Goal: Information Seeking & Learning: Compare options

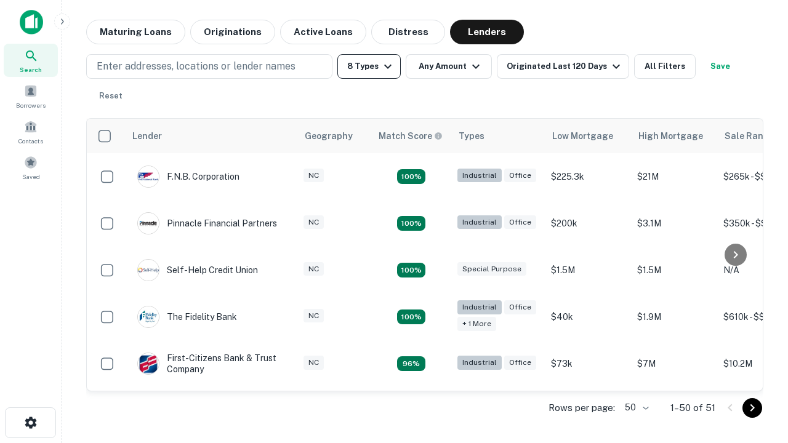
click at [369, 67] on button "8 Types" at bounding box center [368, 66] width 63 height 25
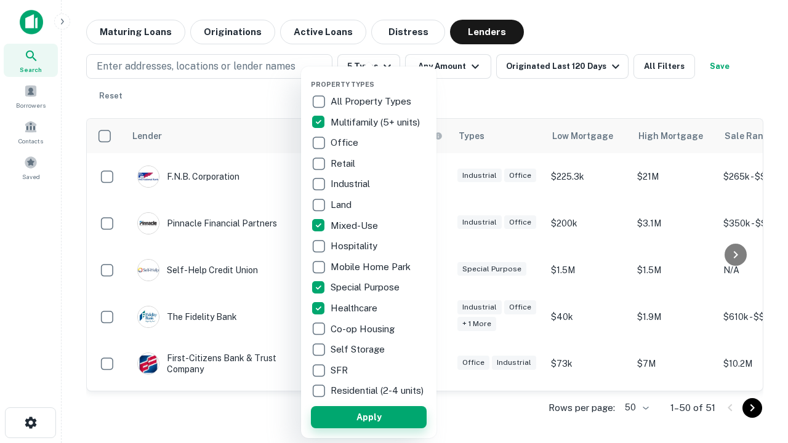
click at [369, 417] on button "Apply" at bounding box center [369, 417] width 116 height 22
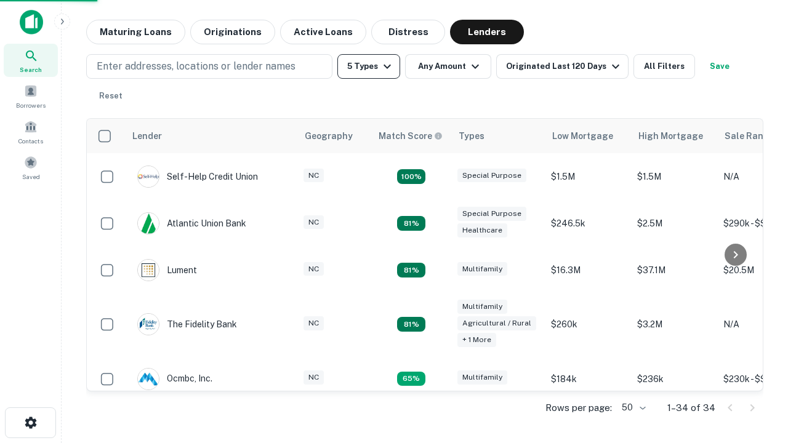
click at [369, 67] on button "5 Types" at bounding box center [368, 66] width 63 height 25
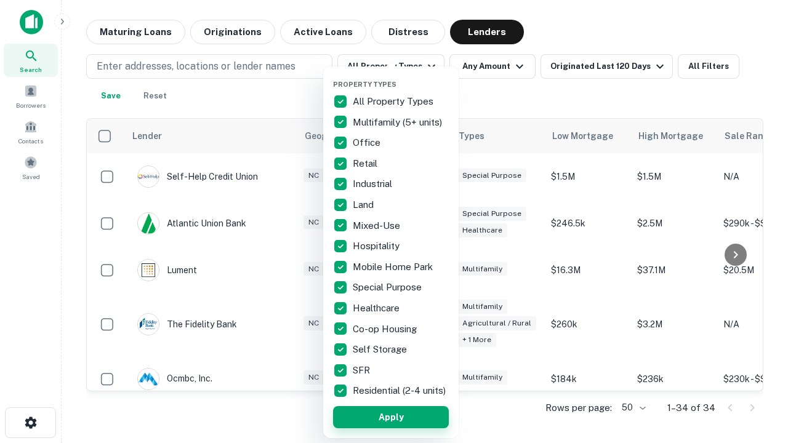
click at [391, 417] on button "Apply" at bounding box center [391, 417] width 116 height 22
